Goal: Information Seeking & Learning: Learn about a topic

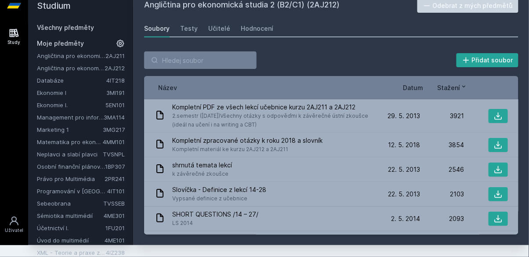
scroll to position [41, 0]
click at [65, 199] on link "Sebeobrana" at bounding box center [70, 203] width 66 height 9
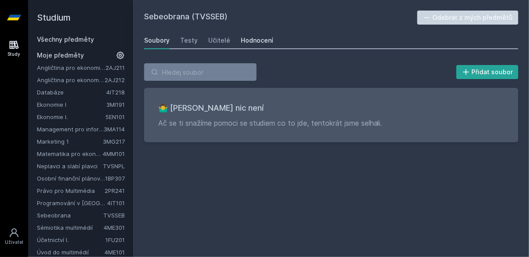
click at [260, 44] on div "Hodnocení" at bounding box center [257, 40] width 33 height 9
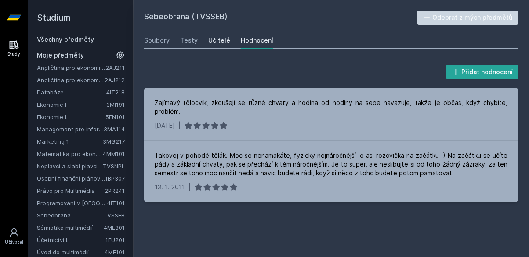
click at [216, 40] on div "Učitelé" at bounding box center [219, 40] width 22 height 9
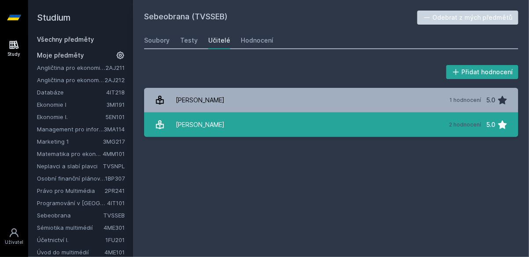
click at [292, 129] on link "[PERSON_NAME] 2 hodnocení 5.0" at bounding box center [331, 125] width 375 height 25
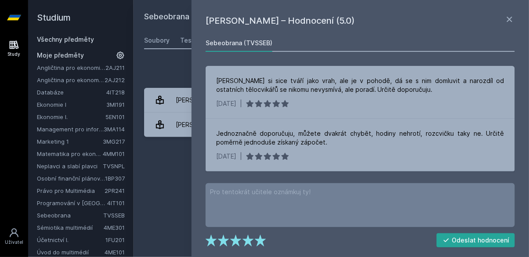
click at [169, 202] on div "Sebeobrana (TVSSEB) Odebrat z mých předmětů [GEOGRAPHIC_DATA] Testy Učitelé Hod…" at bounding box center [331, 129] width 375 height 236
click at [508, 17] on icon at bounding box center [509, 19] width 5 height 5
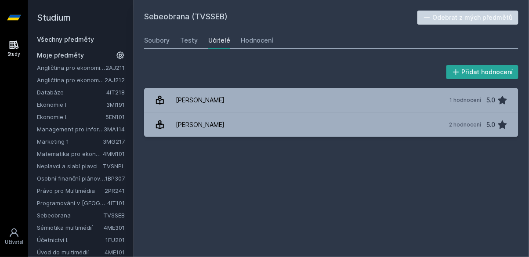
click at [96, 165] on link "Neplavci a slabí plavci" at bounding box center [70, 166] width 66 height 9
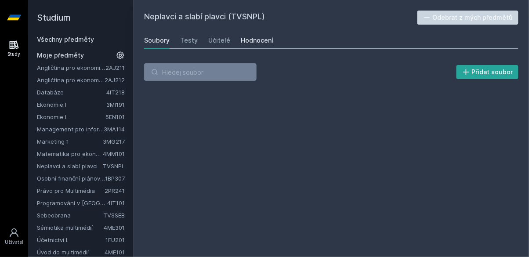
click at [267, 44] on div "Hodnocení" at bounding box center [257, 40] width 33 height 9
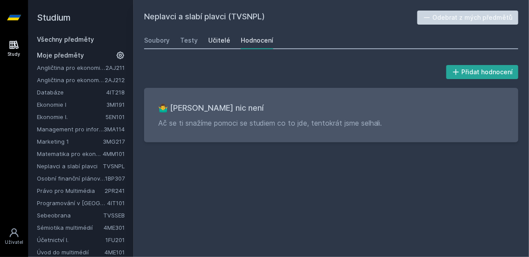
click at [225, 37] on div "Učitelé" at bounding box center [219, 40] width 22 height 9
click at [84, 36] on link "Všechny předměty" at bounding box center [65, 39] width 57 height 7
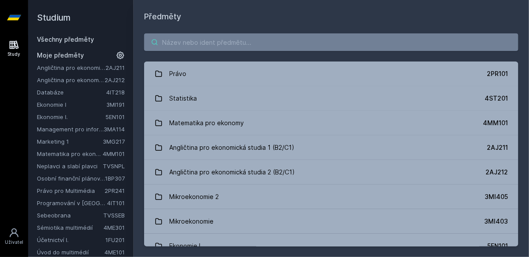
click at [257, 40] on input "search" at bounding box center [331, 42] width 375 height 18
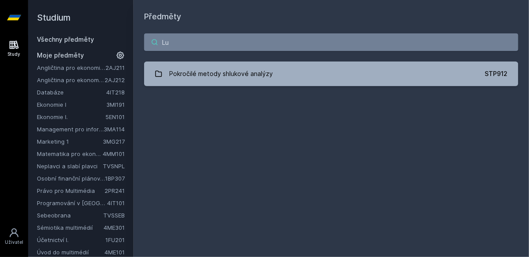
type input "L"
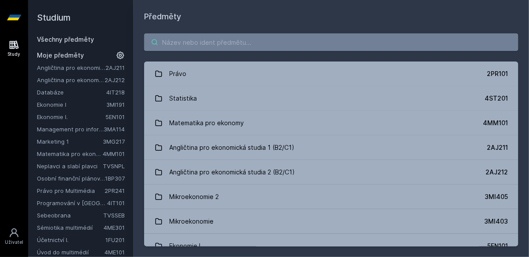
type input "ß"
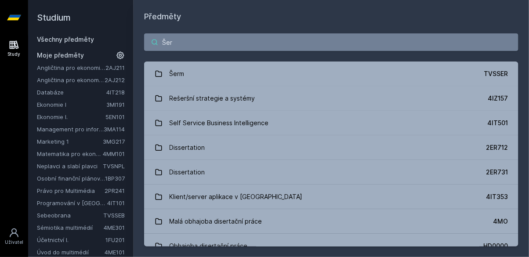
type input "Šerm"
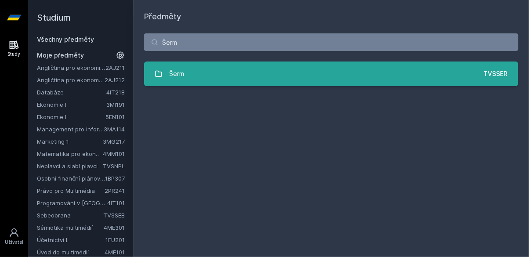
click at [412, 77] on link "Šerm TVSSER" at bounding box center [331, 74] width 375 height 25
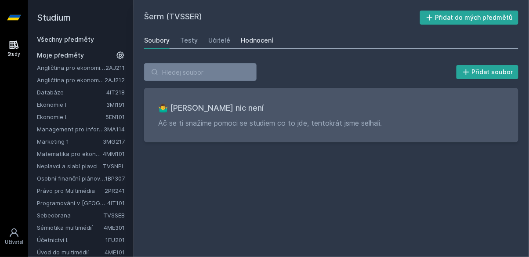
click at [255, 36] on link "Hodnocení" at bounding box center [257, 41] width 33 height 18
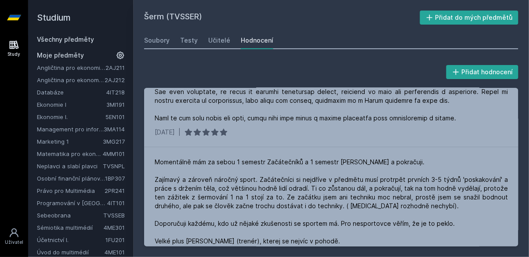
scroll to position [90, 0]
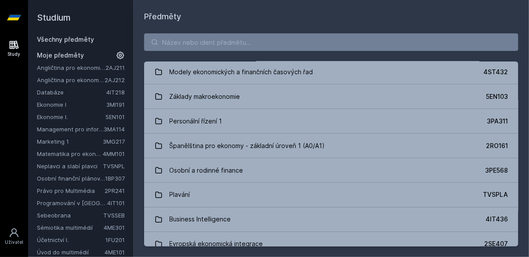
scroll to position [1751, 0]
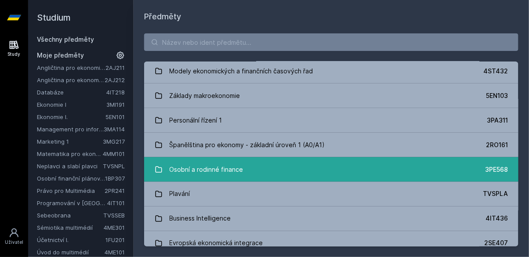
click at [310, 173] on link "Osobní a rodinné finance 3PE568" at bounding box center [331, 169] width 375 height 25
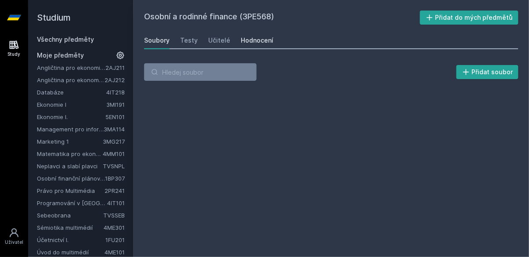
click at [267, 45] on link "Hodnocení" at bounding box center [257, 41] width 33 height 18
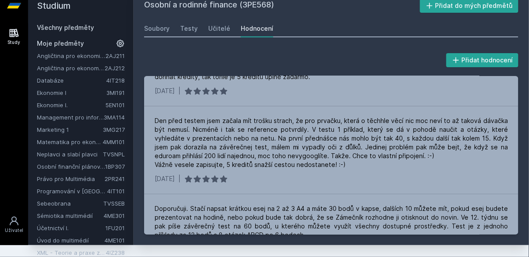
scroll to position [1131, 0]
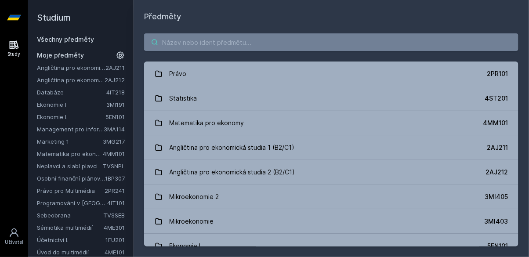
click at [417, 45] on input "search" at bounding box center [331, 42] width 375 height 18
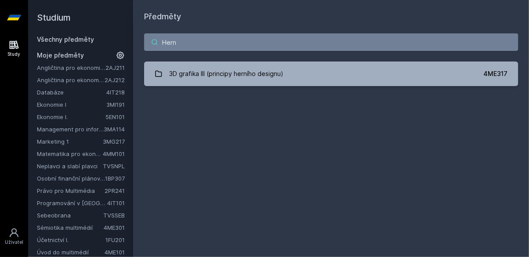
type input "Herní"
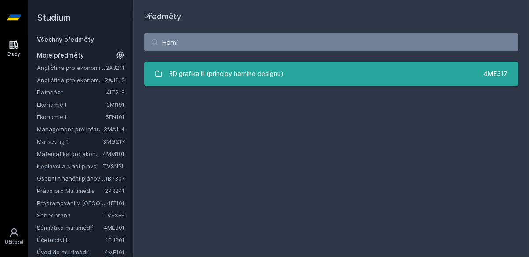
click at [361, 75] on link "3D grafika III (principy herního designu) 4ME317" at bounding box center [331, 74] width 375 height 25
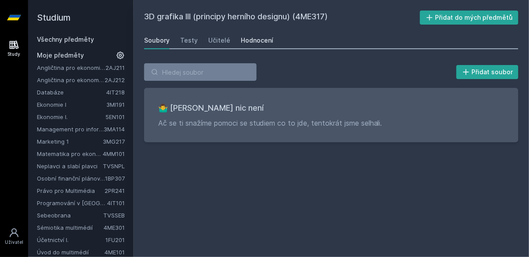
click at [266, 48] on link "Hodnocení" at bounding box center [257, 41] width 33 height 18
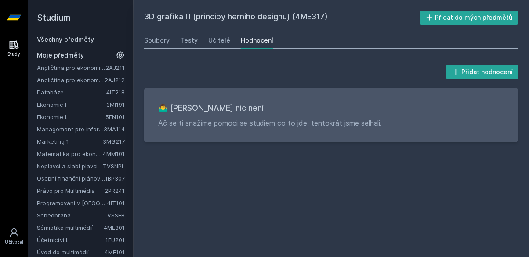
click at [232, 40] on div "Soubory Testy Učitelé Hodnocení" at bounding box center [331, 41] width 375 height 18
click at [223, 43] on div "Učitelé" at bounding box center [219, 40] width 22 height 9
click at [187, 39] on div "Testy" at bounding box center [189, 40] width 18 height 9
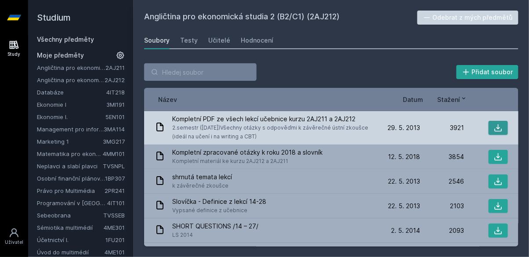
click at [501, 128] on icon at bounding box center [498, 128] width 9 height 9
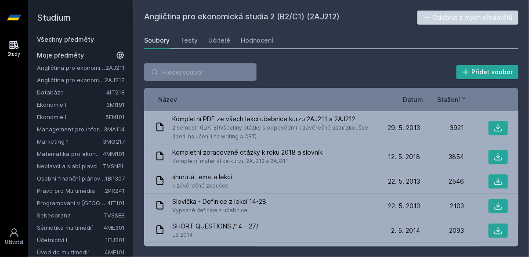
click at [409, 103] on span "Datum" at bounding box center [414, 99] width 20 height 9
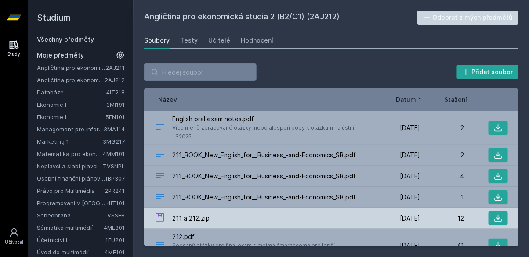
click at [255, 212] on div "211 a 212.zip" at bounding box center [266, 218] width 222 height 13
click at [503, 214] on icon at bounding box center [498, 218] width 9 height 9
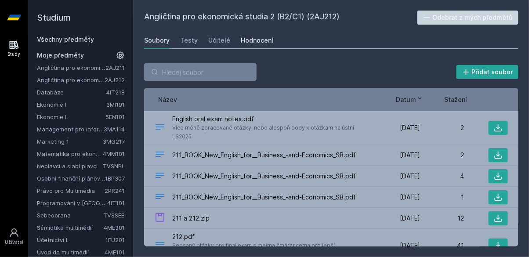
click at [267, 40] on div "Hodnocení" at bounding box center [257, 40] width 33 height 9
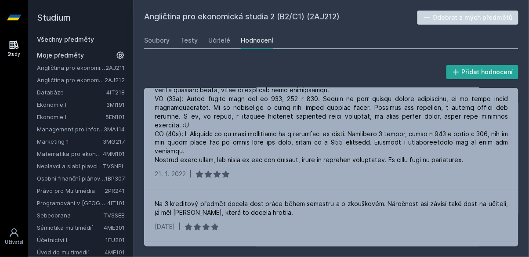
scroll to position [312, 0]
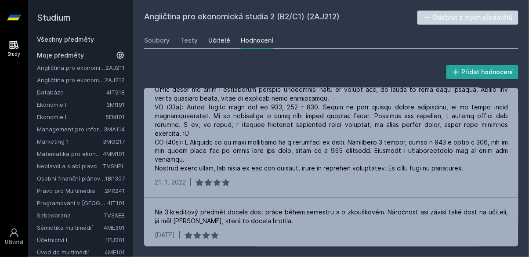
click at [212, 32] on link "Učitelé" at bounding box center [219, 41] width 22 height 18
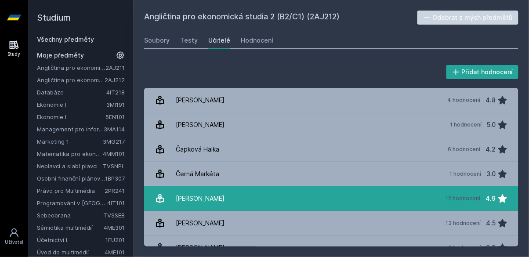
click at [252, 195] on link "[PERSON_NAME] 12 hodnocení 4.9" at bounding box center [331, 198] width 375 height 25
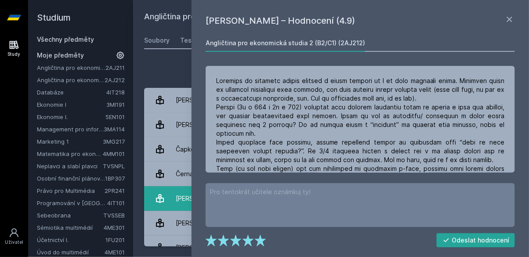
click at [176, 202] on div "[PERSON_NAME]" at bounding box center [200, 199] width 49 height 18
click at [163, 70] on div "Přidat hodnocení" at bounding box center [331, 72] width 375 height 18
click at [521, 14] on div "[PERSON_NAME] – Hodnocení (4.9) Angličtina pro ekonomická studia 2 (B2/C1) (2AJ…" at bounding box center [361, 128] width 338 height 257
click at [514, 16] on icon at bounding box center [510, 19] width 11 height 11
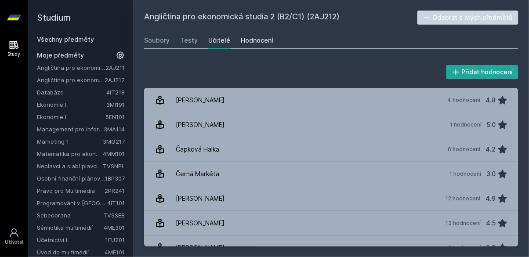
click at [248, 34] on link "Hodnocení" at bounding box center [257, 41] width 33 height 18
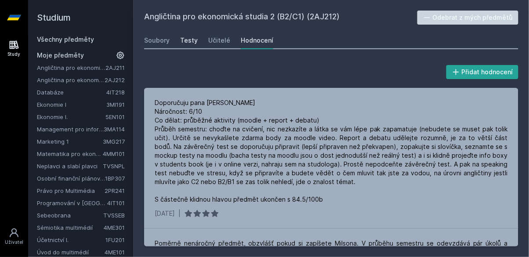
click at [192, 35] on link "Testy" at bounding box center [189, 41] width 18 height 18
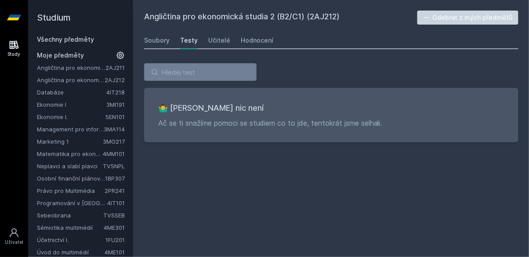
scroll to position [6, 0]
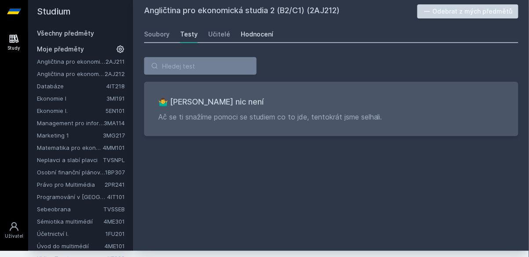
click at [268, 32] on div "Hodnocení" at bounding box center [257, 34] width 33 height 9
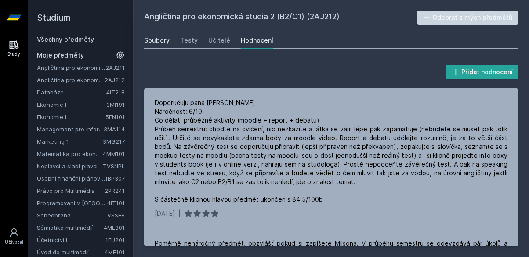
click at [169, 44] on div "Soubory" at bounding box center [157, 40] width 26 height 9
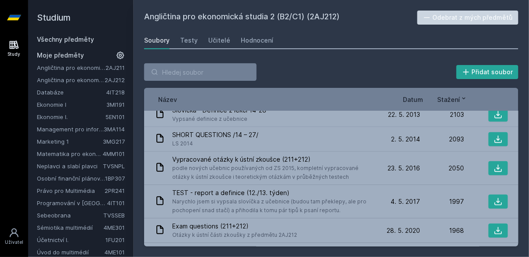
scroll to position [91, 0]
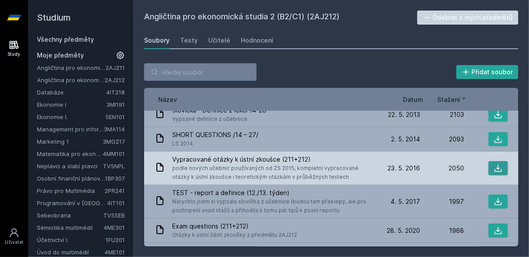
click at [500, 168] on icon at bounding box center [498, 168] width 9 height 9
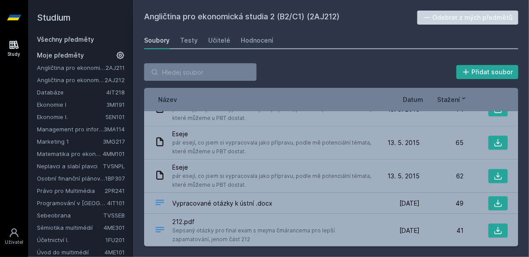
scroll to position [1235, 0]
click at [83, 39] on link "Všechny předměty" at bounding box center [65, 39] width 57 height 7
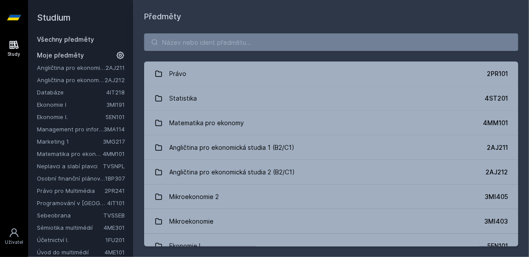
click at [84, 38] on link "Všechny předměty" at bounding box center [65, 39] width 57 height 7
click at [219, 33] on input "search" at bounding box center [331, 42] width 375 height 18
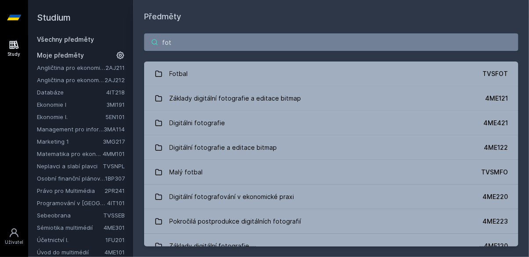
type input "foto"
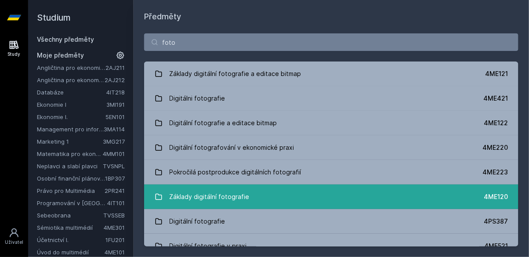
click at [255, 201] on link "Základy digitální fotografie 4ME120" at bounding box center [331, 197] width 375 height 25
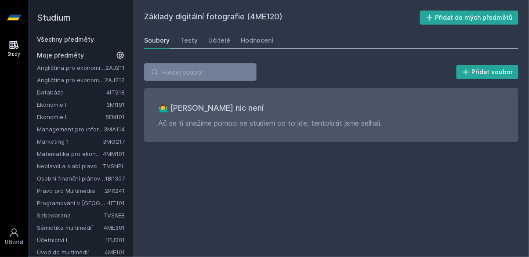
click at [263, 40] on div "Hodnocení" at bounding box center [257, 40] width 33 height 9
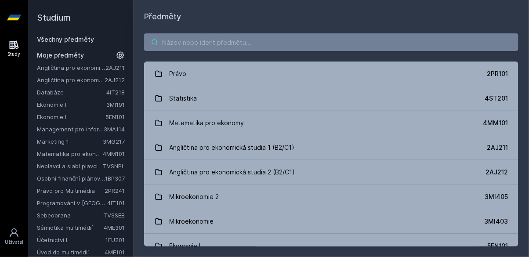
click at [328, 39] on input "search" at bounding box center [331, 42] width 375 height 18
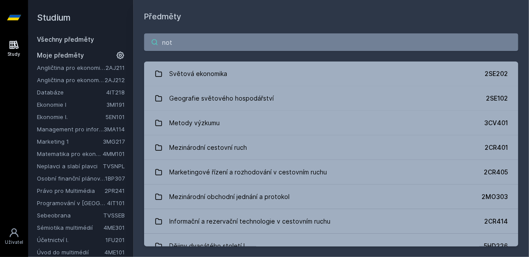
type input "foto"
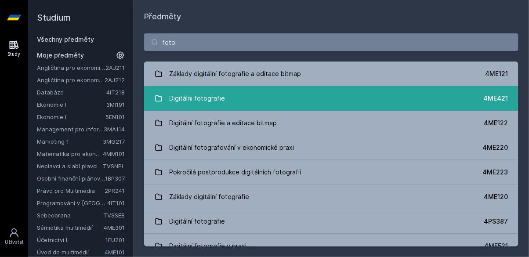
click at [293, 98] on link "Digitálni fotografie 4ME421" at bounding box center [331, 98] width 375 height 25
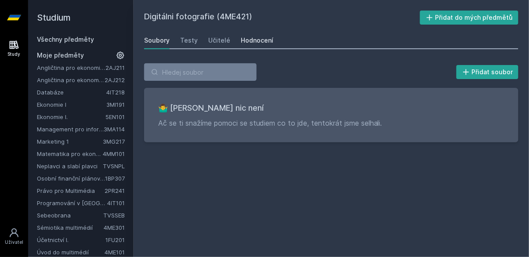
click at [258, 40] on div "Hodnocení" at bounding box center [257, 40] width 33 height 9
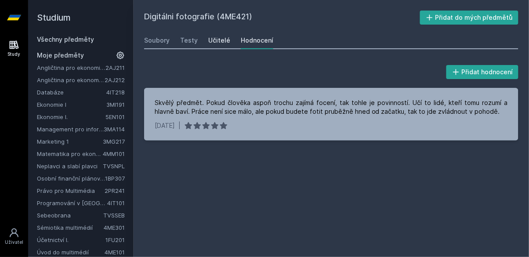
click at [219, 45] on link "Učitelé" at bounding box center [219, 41] width 22 height 18
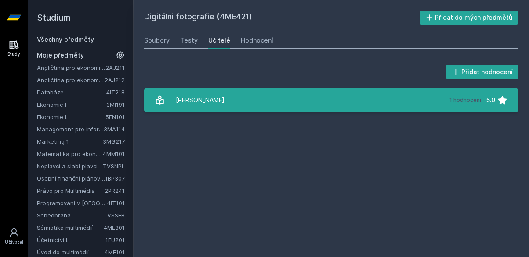
click at [224, 102] on link "[PERSON_NAME] 1 hodnocení 5.0" at bounding box center [331, 100] width 375 height 25
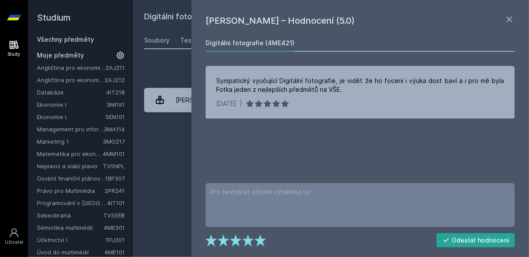
click at [168, 169] on div "Digitálni fotografie (4ME421) Přidat do mých předmětů [GEOGRAPHIC_DATA] Testy U…" at bounding box center [331, 129] width 375 height 236
click at [173, 161] on div "Digitálni fotografie (4ME421) Přidat do mých předmětů [GEOGRAPHIC_DATA] Testy U…" at bounding box center [331, 129] width 375 height 236
click at [172, 166] on div "Digitálni fotografie (4ME421) Přidat do mých předmětů [GEOGRAPHIC_DATA] Testy U…" at bounding box center [331, 129] width 375 height 236
click at [175, 159] on div "Digitálni fotografie (4ME421) Přidat do mých předmětů [GEOGRAPHIC_DATA] Testy U…" at bounding box center [331, 129] width 375 height 236
click at [178, 158] on div "Digitálni fotografie (4ME421) Přidat do mých předmětů [GEOGRAPHIC_DATA] Testy U…" at bounding box center [331, 129] width 375 height 236
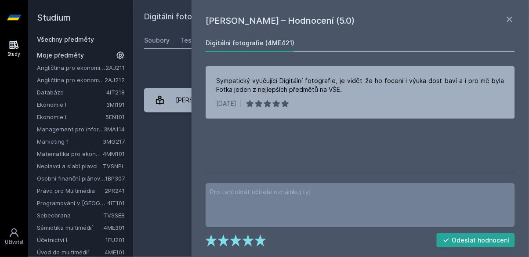
click at [171, 158] on div "Digitálni fotografie (4ME421) Přidat do mých předmětů [GEOGRAPHIC_DATA] Testy U…" at bounding box center [331, 129] width 375 height 236
click at [514, 15] on icon at bounding box center [510, 19] width 11 height 11
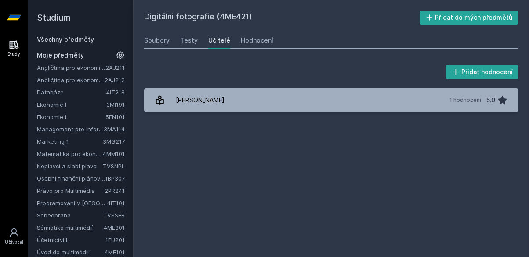
click at [328, 42] on div "Soubory Testy Učitelé Hodnocení" at bounding box center [331, 41] width 375 height 18
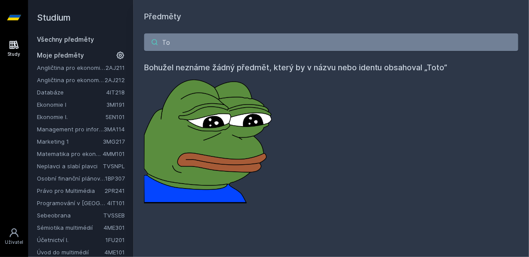
type input "T"
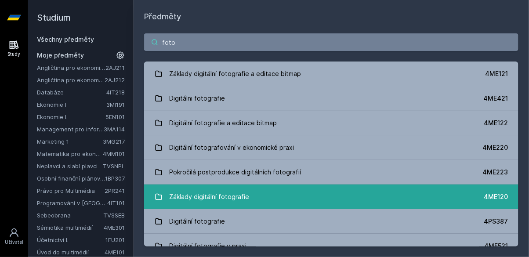
type input "foto"
click at [232, 198] on div "Základy digitální fotografie" at bounding box center [210, 197] width 80 height 18
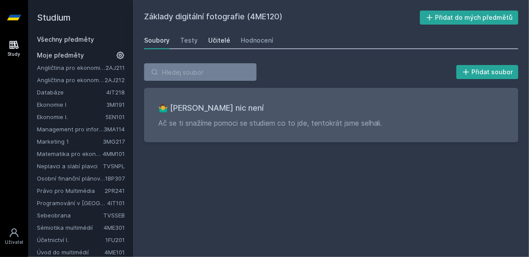
click at [220, 37] on div "Učitelé" at bounding box center [219, 40] width 22 height 9
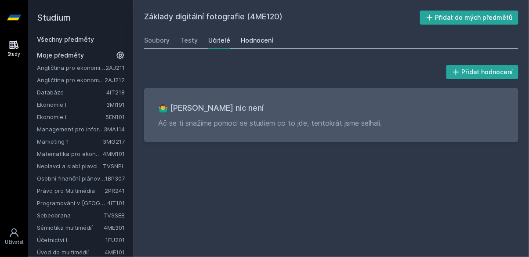
click at [261, 45] on link "Hodnocení" at bounding box center [257, 41] width 33 height 18
click at [471, 17] on button "Přidat do mých předmětů" at bounding box center [469, 18] width 99 height 14
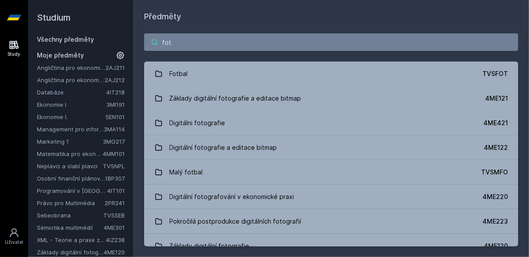
type input "foto"
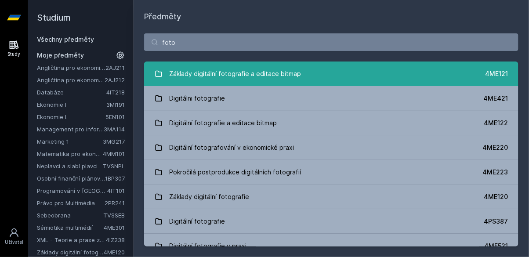
click at [287, 72] on div "Základy digitální fotografie a editace bitmap" at bounding box center [236, 74] width 132 height 18
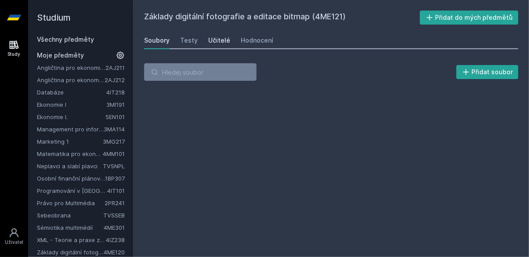
click at [223, 38] on div "Učitelé" at bounding box center [219, 40] width 22 height 9
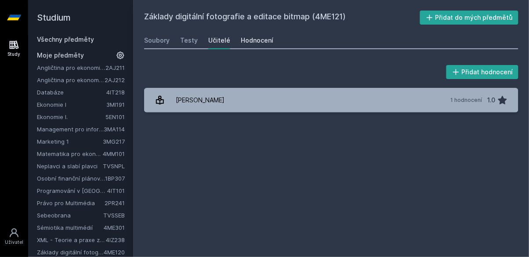
click at [248, 40] on div "Hodnocení" at bounding box center [257, 40] width 33 height 9
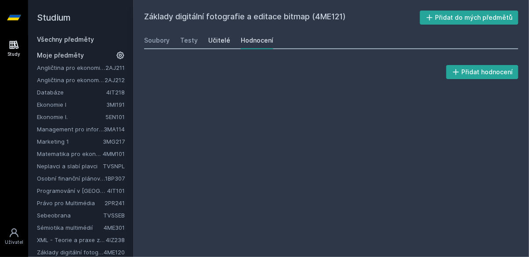
click at [223, 39] on div "Učitelé" at bounding box center [219, 40] width 22 height 9
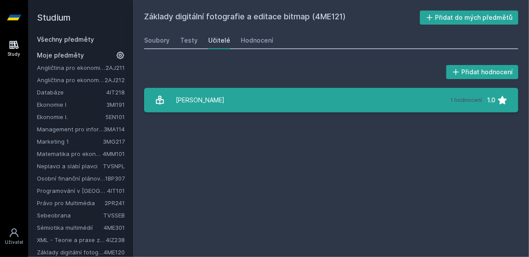
click at [242, 101] on link "[PERSON_NAME] 1 hodnocení 1.0" at bounding box center [331, 100] width 375 height 25
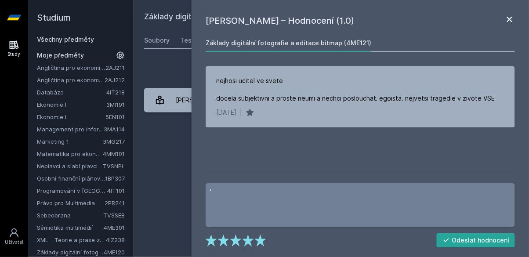
type textarea "'"
click at [509, 14] on icon at bounding box center [510, 19] width 11 height 11
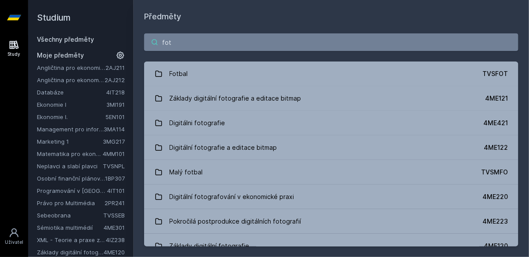
type input "foto"
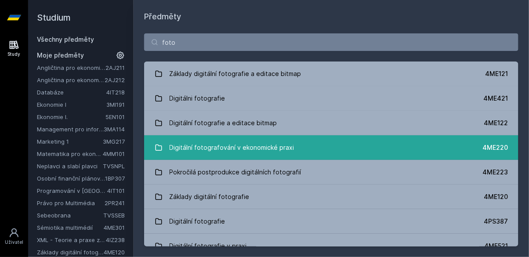
click at [277, 150] on div "Digitální fotografování v ekonomické praxi" at bounding box center [232, 148] width 125 height 18
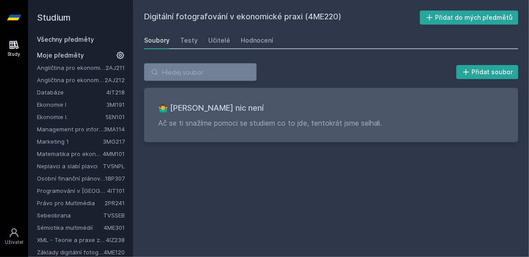
click at [225, 37] on div "Učitelé" at bounding box center [219, 40] width 22 height 9
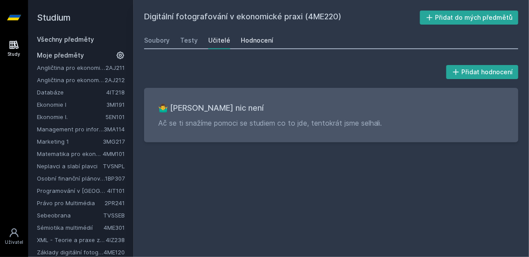
click at [252, 41] on div "Hodnocení" at bounding box center [257, 40] width 33 height 9
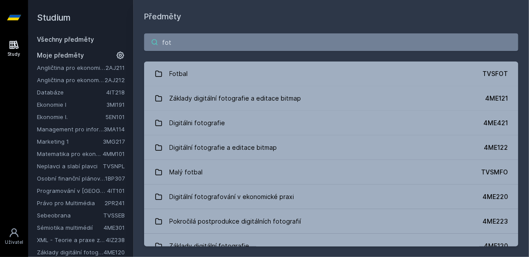
type input "foto"
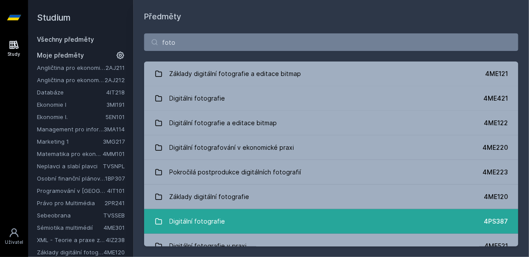
click at [192, 219] on div "Digitální fotografie" at bounding box center [198, 222] width 56 height 18
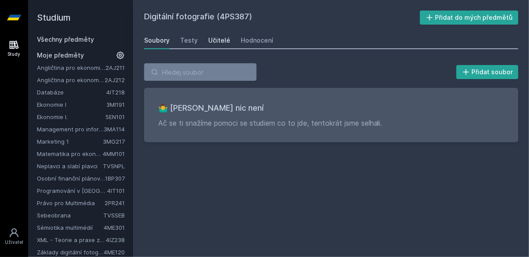
click at [222, 38] on div "Učitelé" at bounding box center [219, 40] width 22 height 9
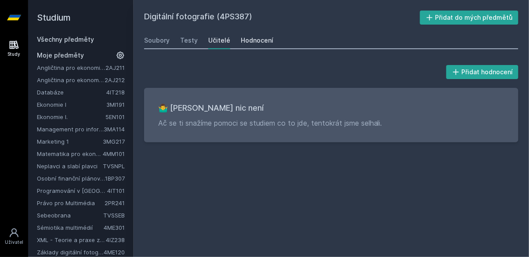
click at [246, 40] on div "Hodnocení" at bounding box center [257, 40] width 33 height 9
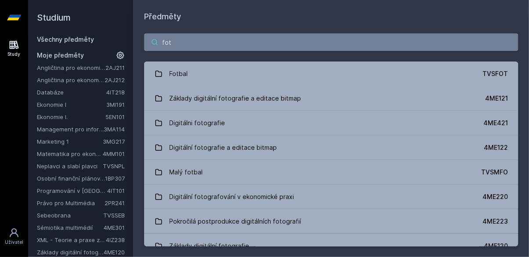
type input "foto"
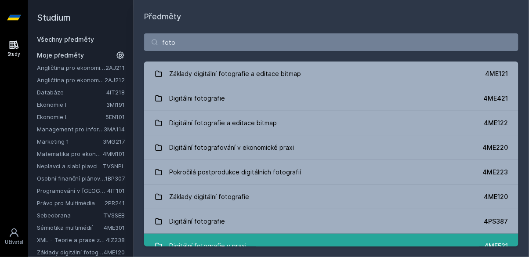
click at [234, 247] on div "Digitální fotografie v praxi" at bounding box center [208, 246] width 77 height 18
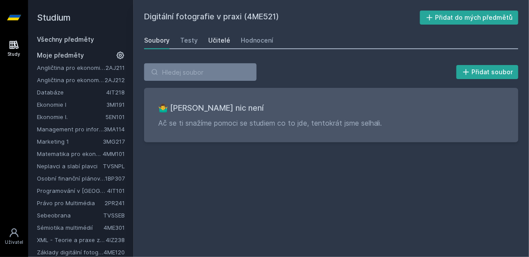
click at [219, 40] on div "Učitelé" at bounding box center [219, 40] width 22 height 9
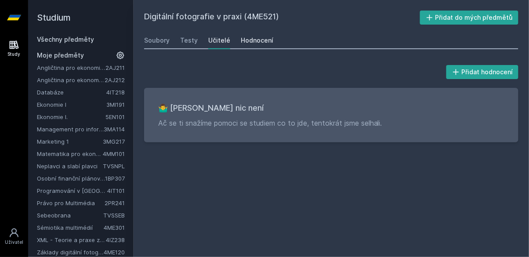
click at [243, 41] on div "Hodnocení" at bounding box center [257, 40] width 33 height 9
click at [106, 41] on div "Všechny předměty" at bounding box center [81, 39] width 88 height 9
click at [80, 43] on link "Všechny předměty" at bounding box center [65, 39] width 57 height 7
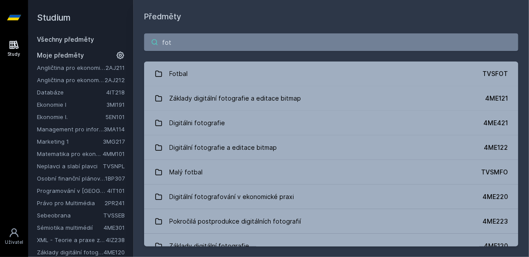
type input "foto"
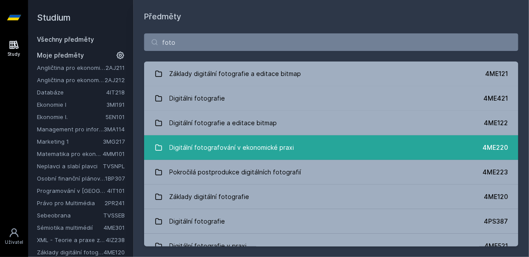
click at [262, 150] on div "Digitální fotografování v ekonomické praxi" at bounding box center [232, 148] width 125 height 18
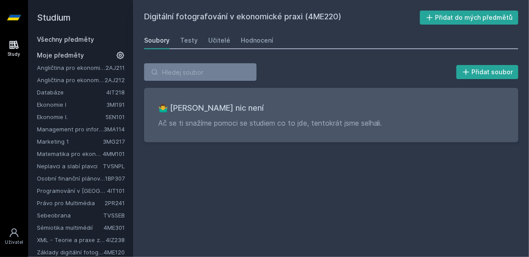
click at [218, 37] on div "Učitelé" at bounding box center [219, 40] width 22 height 9
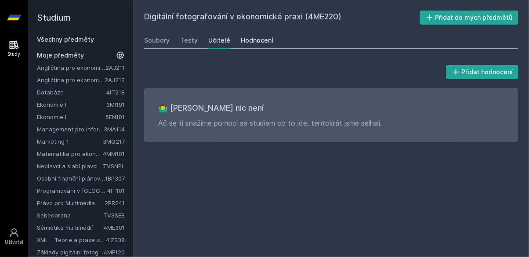
click at [257, 42] on div "Hodnocení" at bounding box center [257, 40] width 33 height 9
click at [83, 40] on link "Všechny předměty" at bounding box center [65, 39] width 57 height 7
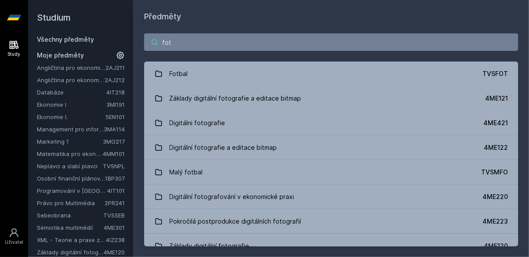
type input "foto"
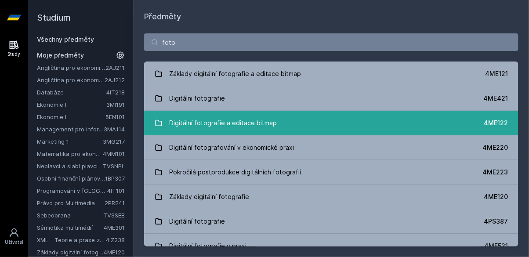
click at [261, 122] on div "Digitální fotografie a editace bitmap" at bounding box center [224, 123] width 108 height 18
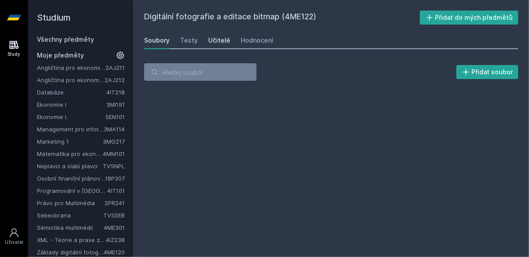
click at [226, 39] on div "Učitelé" at bounding box center [219, 40] width 22 height 9
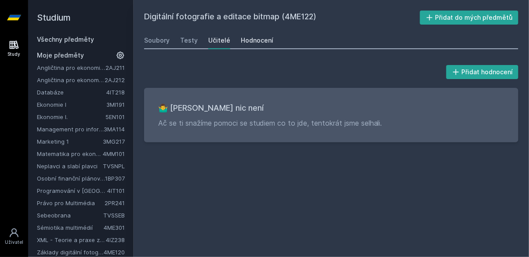
click at [250, 40] on div "Hodnocení" at bounding box center [257, 40] width 33 height 9
click at [93, 36] on div "Všechny předměty" at bounding box center [81, 39] width 88 height 9
click at [84, 43] on div "Všechny předměty" at bounding box center [81, 39] width 88 height 9
click at [86, 39] on link "Všechny předměty" at bounding box center [65, 39] width 57 height 7
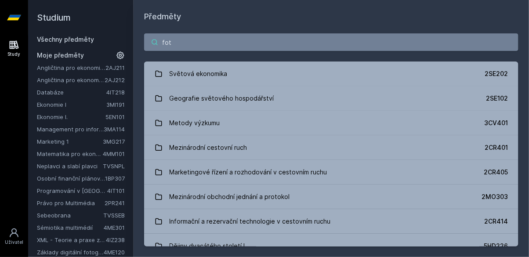
type input "foto"
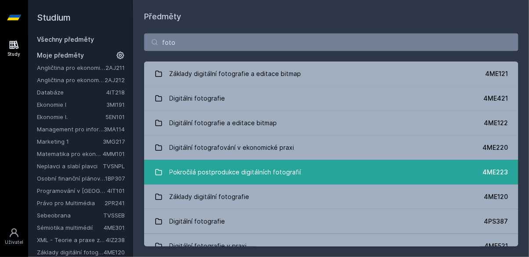
click at [223, 174] on div "Pokročilá postprodukce digitálních fotografií" at bounding box center [236, 173] width 132 height 18
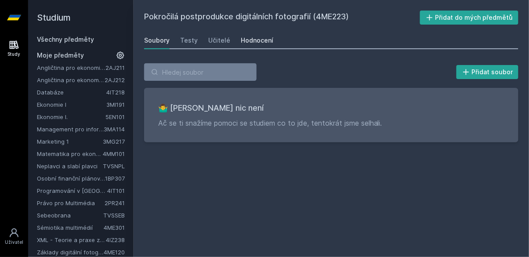
click at [258, 40] on div "Hodnocení" at bounding box center [257, 40] width 33 height 9
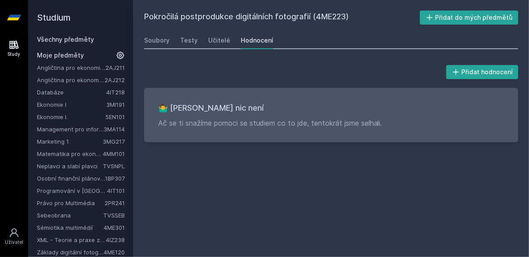
click at [228, 40] on div "Soubory Testy Učitelé Hodnocení" at bounding box center [331, 41] width 375 height 18
click at [223, 42] on div "Učitelé" at bounding box center [219, 40] width 22 height 9
click at [84, 34] on h2 "Studium" at bounding box center [81, 17] width 88 height 35
click at [84, 40] on link "Všechny předměty" at bounding box center [65, 39] width 57 height 7
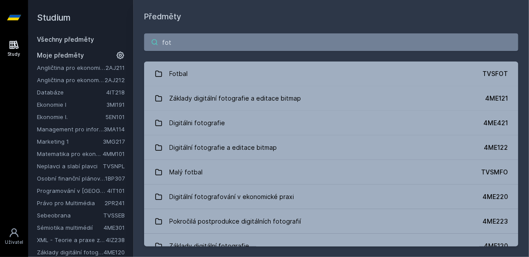
type input "foto"
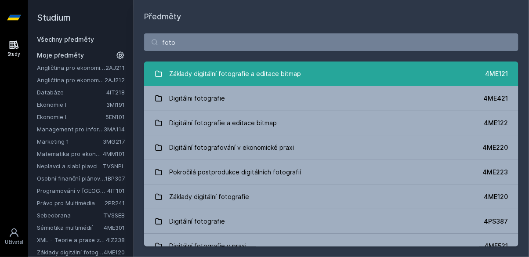
click at [211, 77] on div "Základy digitální fotografie a editace bitmap" at bounding box center [236, 74] width 132 height 18
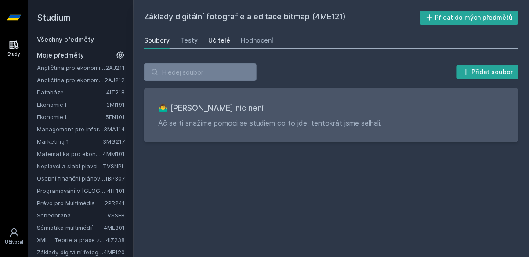
click at [220, 38] on div "Učitelé" at bounding box center [219, 40] width 22 height 9
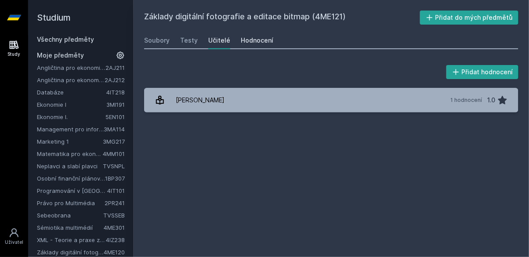
click at [246, 41] on div "Hodnocení" at bounding box center [257, 40] width 33 height 9
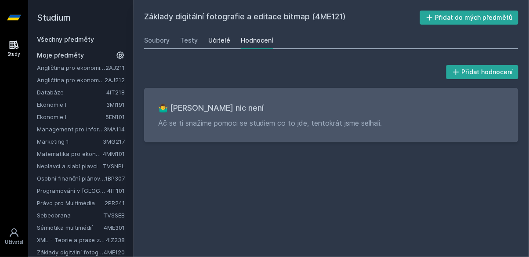
click at [220, 40] on div "Učitelé" at bounding box center [219, 40] width 22 height 9
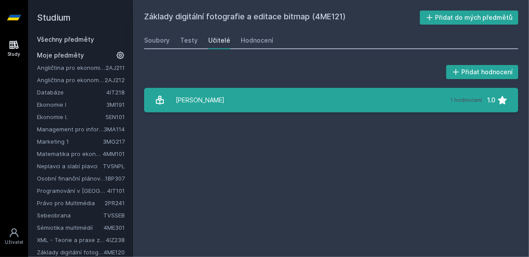
click at [192, 100] on div "[PERSON_NAME]" at bounding box center [200, 100] width 49 height 18
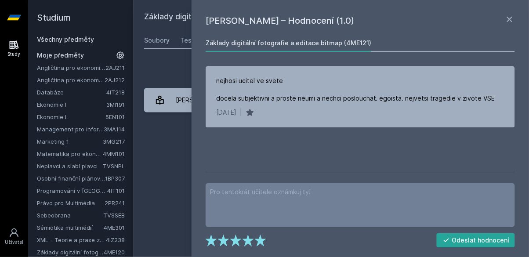
click at [284, 40] on div "Základy digitální fotografie a editace bitmap (4ME121)" at bounding box center [289, 43] width 166 height 9
click at [146, 138] on div "Základy digitální fotografie a editace bitmap (4ME121) Přidat do mých předmětů …" at bounding box center [331, 129] width 375 height 236
click at [149, 151] on div "Základy digitální fotografie a editace bitmap (4ME121) Přidat do mých předmětů …" at bounding box center [331, 129] width 375 height 236
click at [512, 16] on icon at bounding box center [510, 19] width 11 height 11
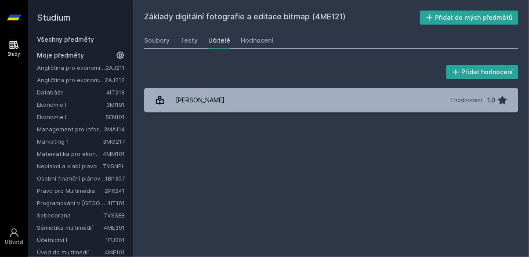
click at [197, 39] on div "Soubory Testy Učitelé Hodnocení" at bounding box center [331, 41] width 375 height 18
click at [194, 42] on div "Testy" at bounding box center [189, 40] width 18 height 9
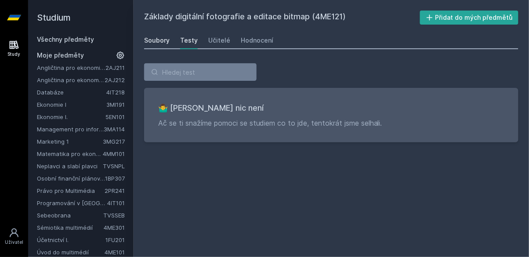
click at [163, 37] on div "Soubory" at bounding box center [157, 40] width 26 height 9
click at [220, 45] on link "Učitelé" at bounding box center [219, 41] width 22 height 18
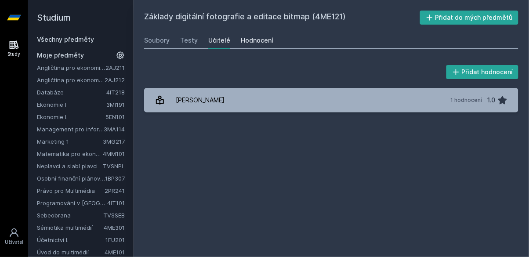
click at [255, 39] on div "Hodnocení" at bounding box center [257, 40] width 33 height 9
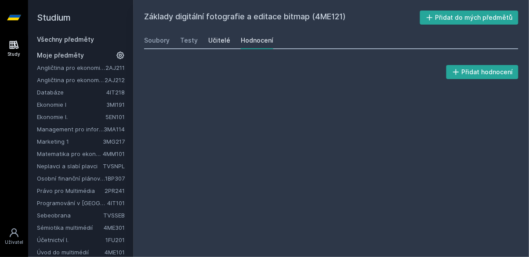
click at [218, 45] on link "Učitelé" at bounding box center [219, 41] width 22 height 18
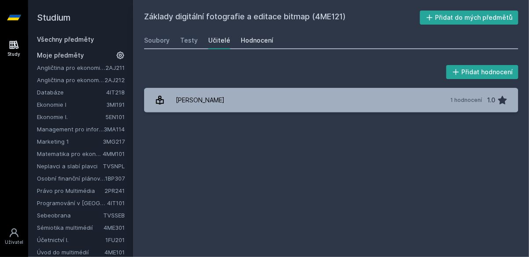
click at [249, 44] on div "Hodnocení" at bounding box center [257, 40] width 33 height 9
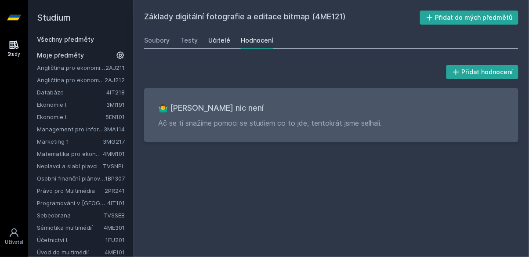
click at [225, 42] on div "Učitelé" at bounding box center [219, 40] width 22 height 9
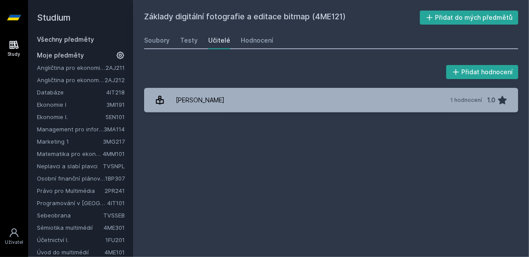
click at [210, 98] on link "[PERSON_NAME] 1 hodnocení 1.0" at bounding box center [331, 100] width 375 height 25
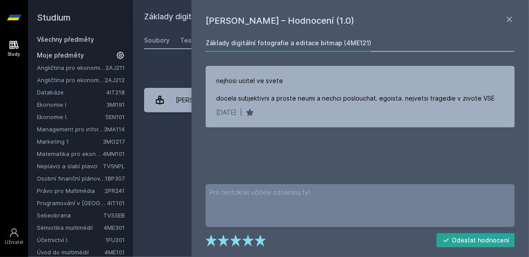
click at [172, 170] on div "Základy digitální fotografie a editace bitmap (4ME121) Přidat do mých předmětů …" at bounding box center [331, 129] width 375 height 236
click at [169, 157] on div "Základy digitální fotografie a editace bitmap (4ME121) Přidat do mých předmětů …" at bounding box center [331, 129] width 375 height 236
click at [173, 182] on div "Základy digitální fotografie a editace bitmap (4ME121) Přidat do mých předmětů …" at bounding box center [331, 129] width 375 height 236
click at [170, 190] on div "Základy digitální fotografie a editace bitmap (4ME121) Přidat do mých předmětů …" at bounding box center [331, 129] width 375 height 236
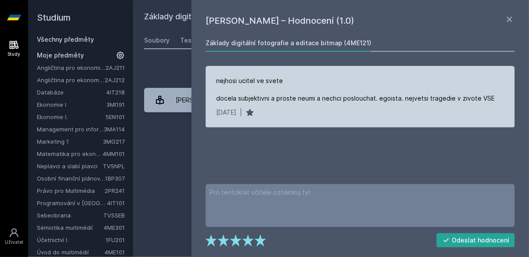
click at [259, 99] on div "nejhosi ucitel ve svete docela subjektivni a proste neumi a nechci poslouchat. …" at bounding box center [355, 90] width 279 height 26
click at [271, 91] on div "nejhosi ucitel ve svete docela subjektivni a proste neumi a nechci poslouchat. …" at bounding box center [355, 90] width 279 height 26
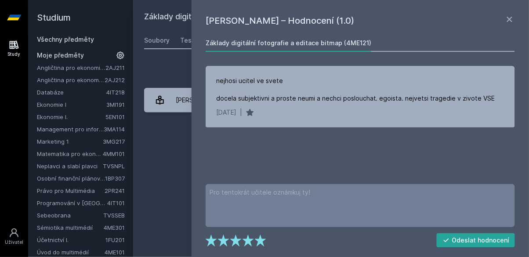
click at [167, 179] on div "Základy digitální fotografie a editace bitmap (4ME121) Přidat do mých předmětů …" at bounding box center [331, 129] width 375 height 236
click at [167, 182] on div "Základy digitální fotografie a editace bitmap (4ME121) Přidat do mých předmětů …" at bounding box center [331, 129] width 375 height 236
click at [170, 177] on div "Základy digitální fotografie a editace bitmap (4ME121) Přidat do mých předmětů …" at bounding box center [331, 129] width 375 height 236
click at [514, 18] on icon at bounding box center [510, 19] width 11 height 11
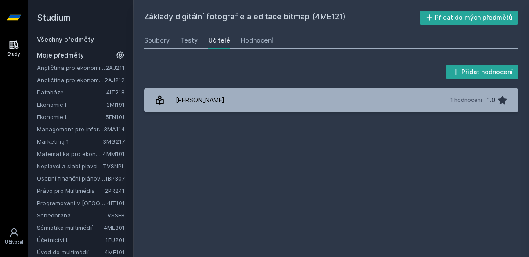
click at [338, 51] on div "Základy digitální fotografie a editace bitmap (4ME121) Přidat do mých předmětů …" at bounding box center [331, 129] width 375 height 236
click at [263, 44] on div "Hodnocení" at bounding box center [257, 40] width 33 height 9
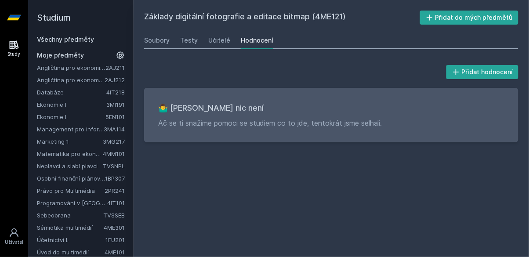
click at [192, 169] on div "Základy digitální fotografie a editace bitmap (4ME121) Přidat do mých předmětů …" at bounding box center [331, 129] width 375 height 236
click at [189, 175] on div "Základy digitální fotografie a editace bitmap (4ME121) Přidat do mých předmětů …" at bounding box center [331, 129] width 375 height 236
click at [186, 180] on div "Základy digitální fotografie a editace bitmap (4ME121) Přidat do mých předmětů …" at bounding box center [331, 129] width 375 height 236
click at [191, 186] on div "Základy digitální fotografie a editace bitmap (4ME121) Přidat do mých předmětů …" at bounding box center [331, 129] width 375 height 236
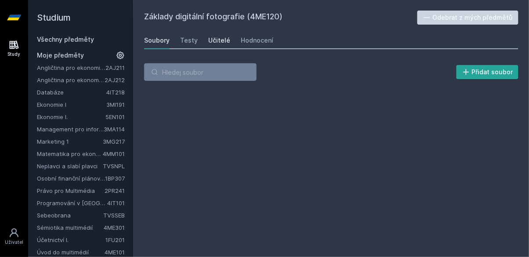
click at [218, 40] on div "Učitelé" at bounding box center [219, 40] width 22 height 9
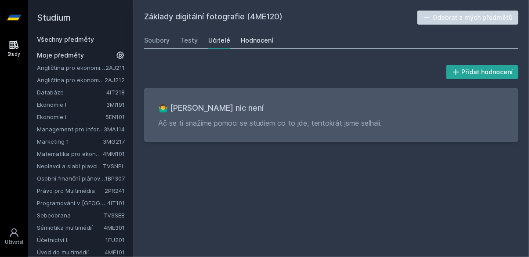
click at [258, 36] on div "Hodnocení" at bounding box center [257, 40] width 33 height 9
click at [190, 43] on div "Testy" at bounding box center [189, 40] width 18 height 9
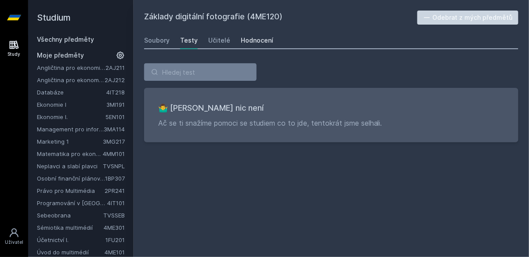
click at [262, 36] on link "Hodnocení" at bounding box center [257, 41] width 33 height 18
